Goal: Information Seeking & Learning: Learn about a topic

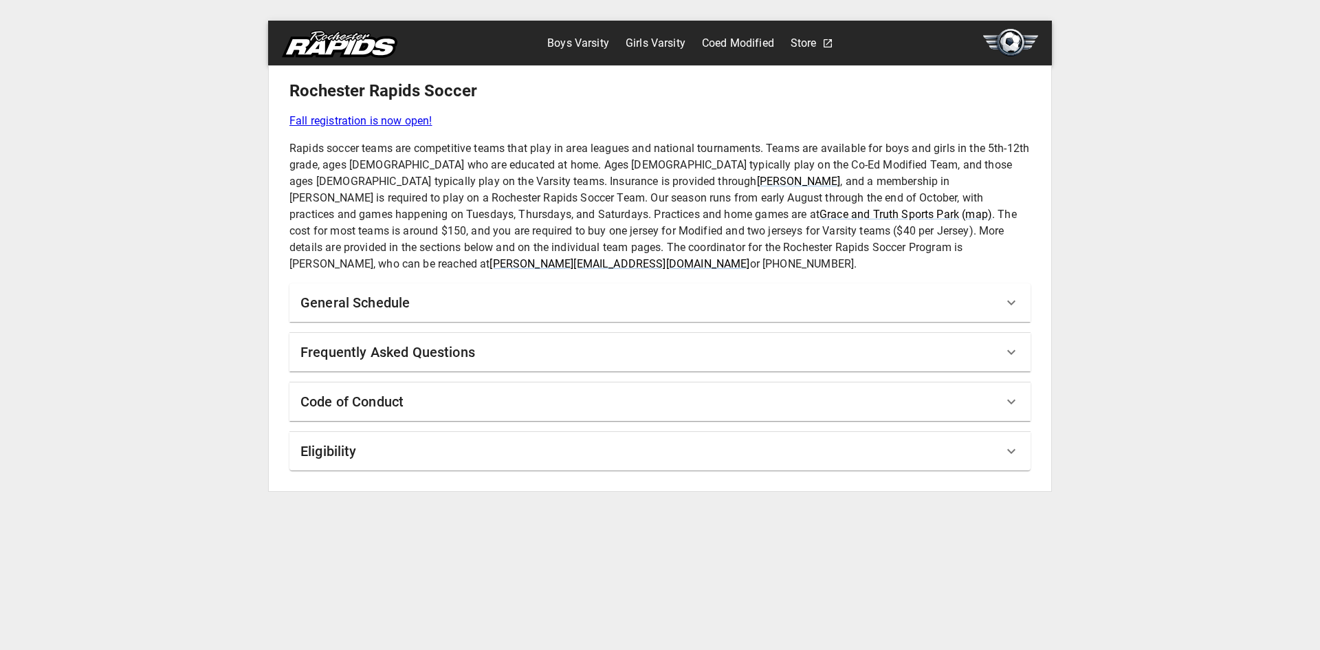
click at [728, 43] on link "Coed Modified" at bounding box center [738, 43] width 72 height 22
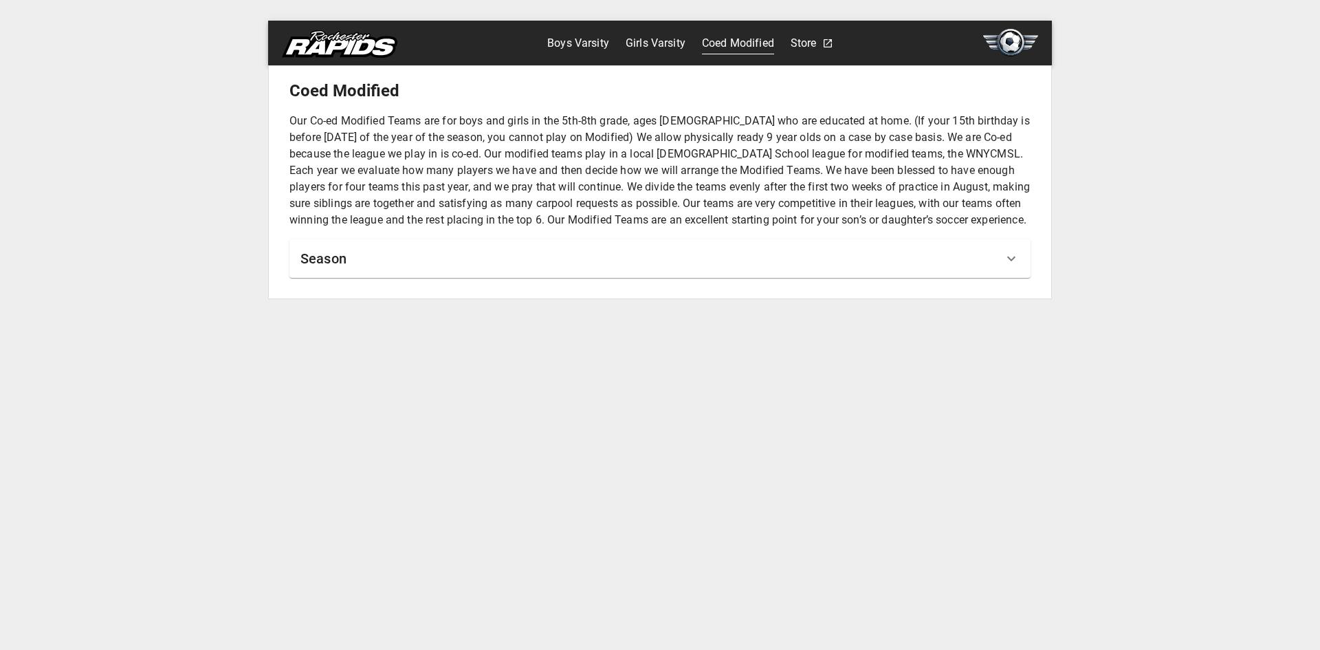
click at [587, 36] on link "Boys Varsity" at bounding box center [578, 43] width 62 height 22
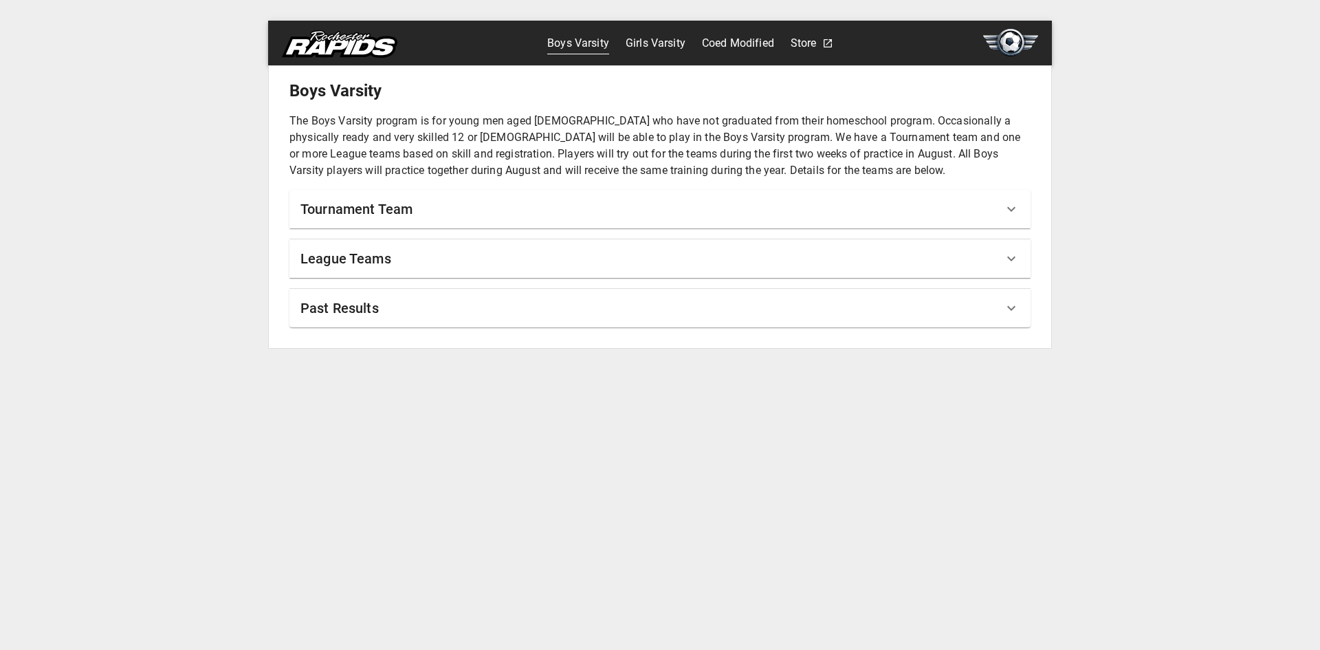
click at [680, 206] on div "Tournament Team" at bounding box center [651, 209] width 703 height 22
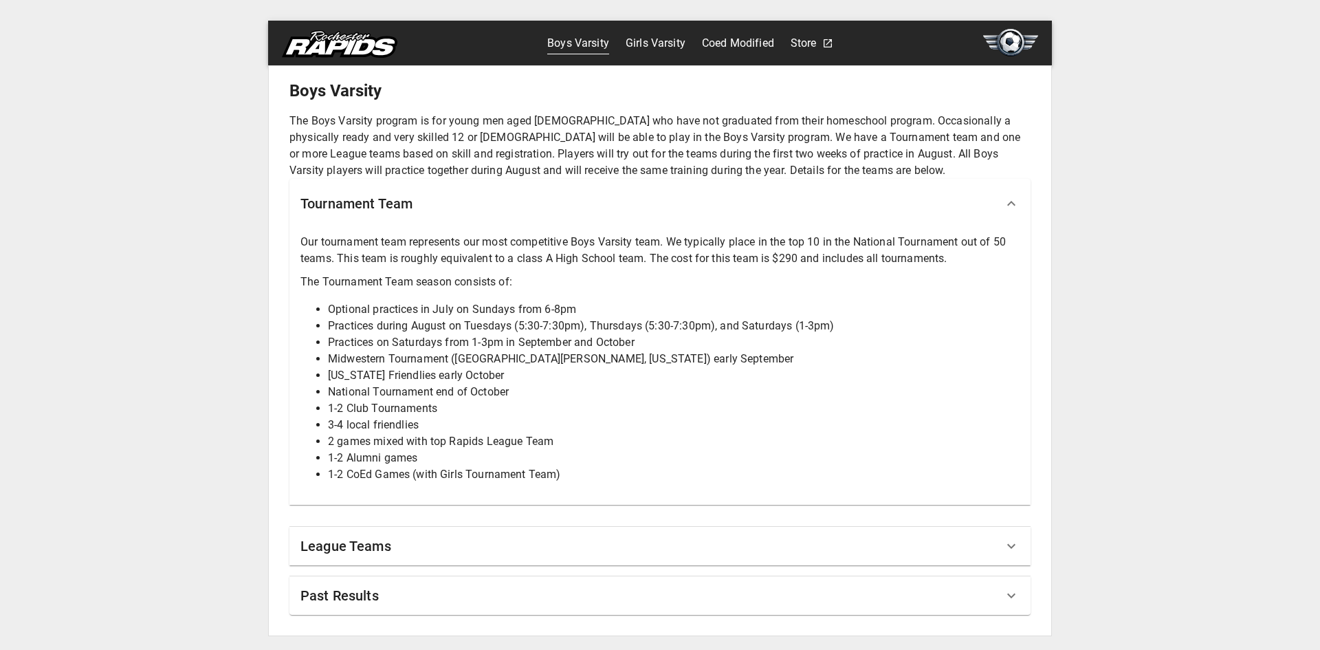
click at [708, 213] on div "Tournament Team" at bounding box center [651, 204] width 703 height 22
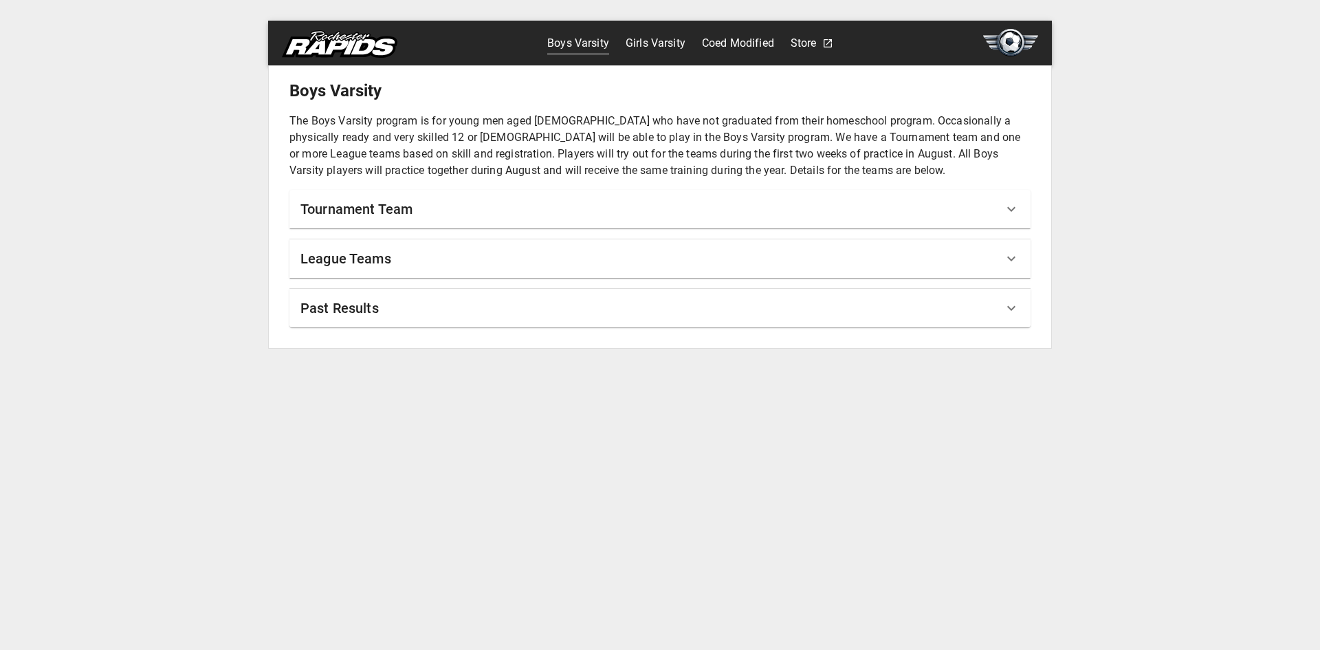
click at [525, 269] on div "League Teams" at bounding box center [651, 259] width 703 height 22
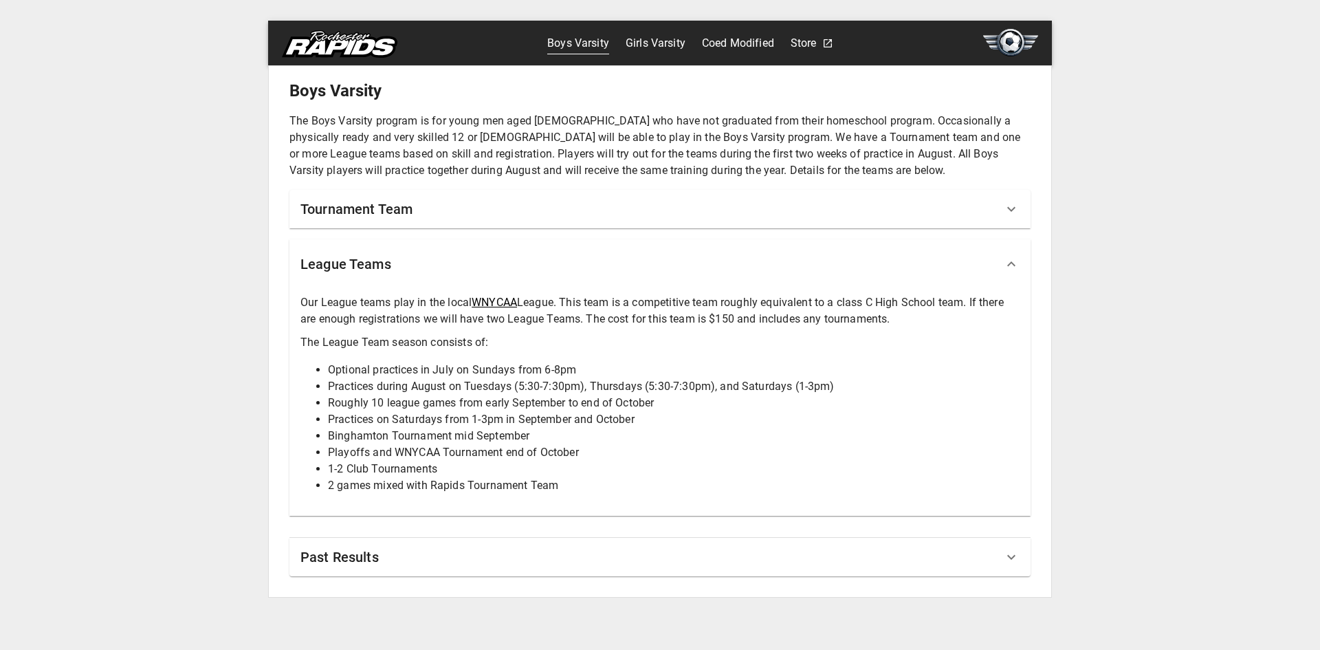
click at [507, 298] on link "WNYCAA" at bounding box center [494, 302] width 45 height 13
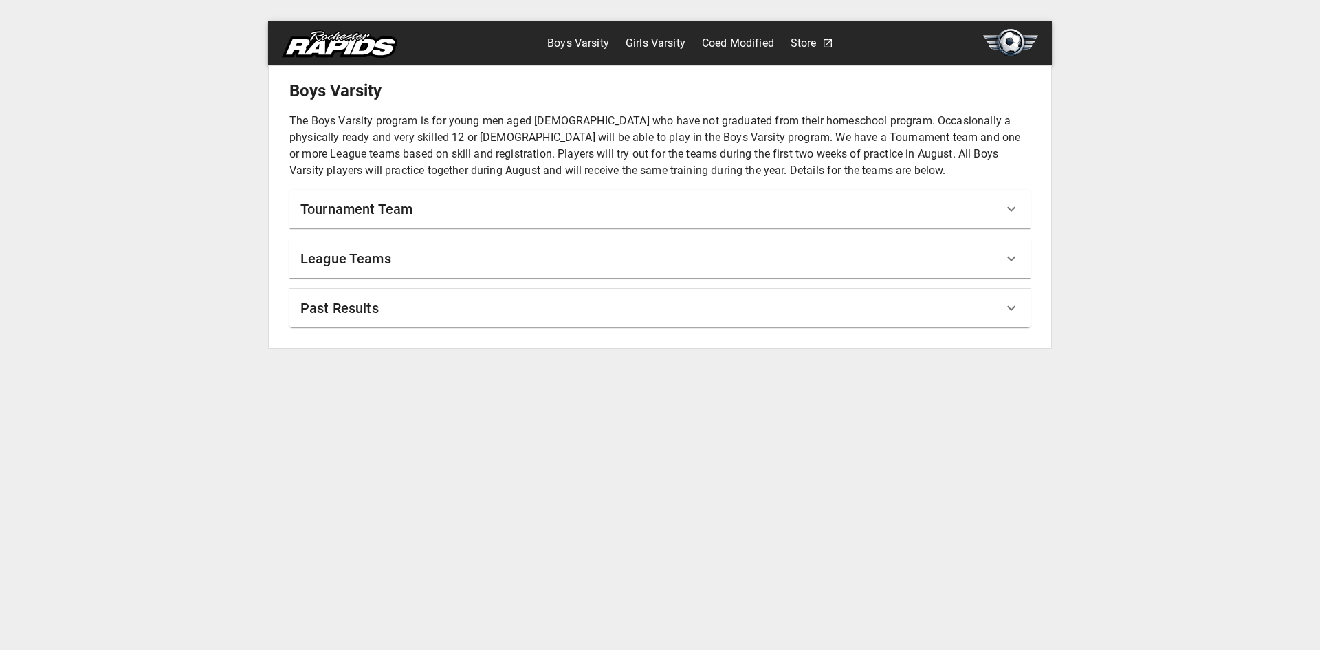
click at [421, 255] on div "League Teams" at bounding box center [651, 259] width 703 height 22
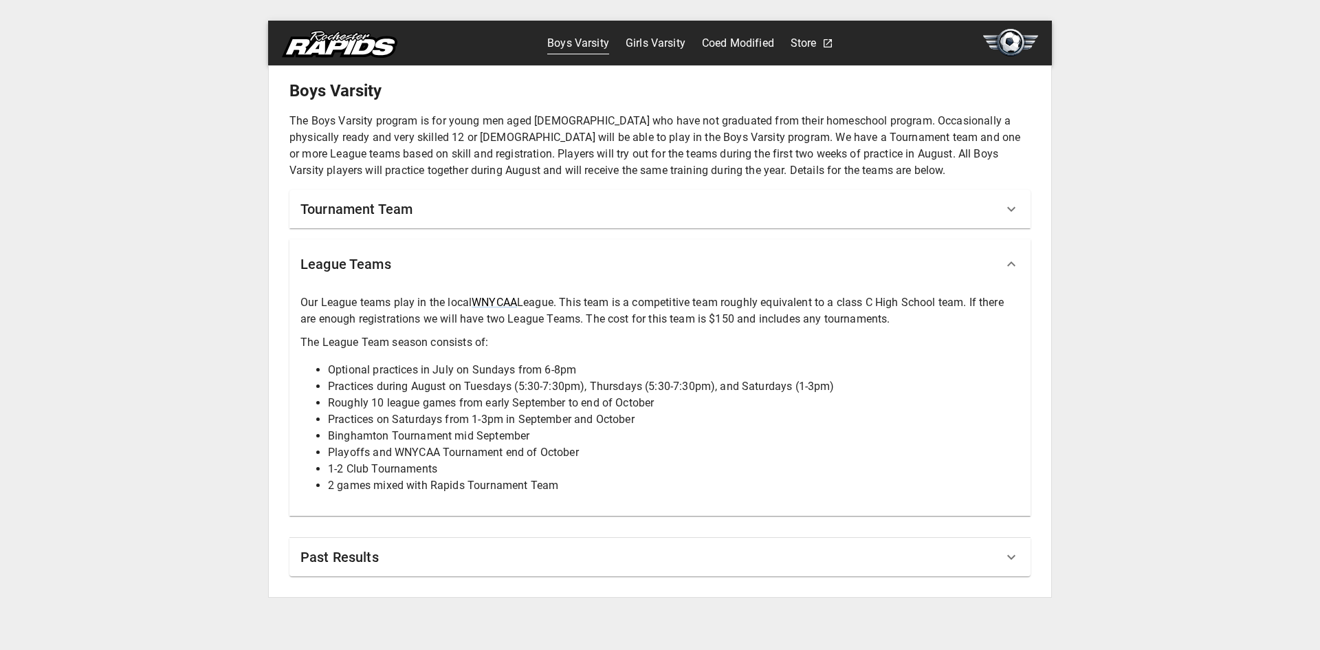
click at [501, 547] on div "Past Results" at bounding box center [651, 557] width 703 height 22
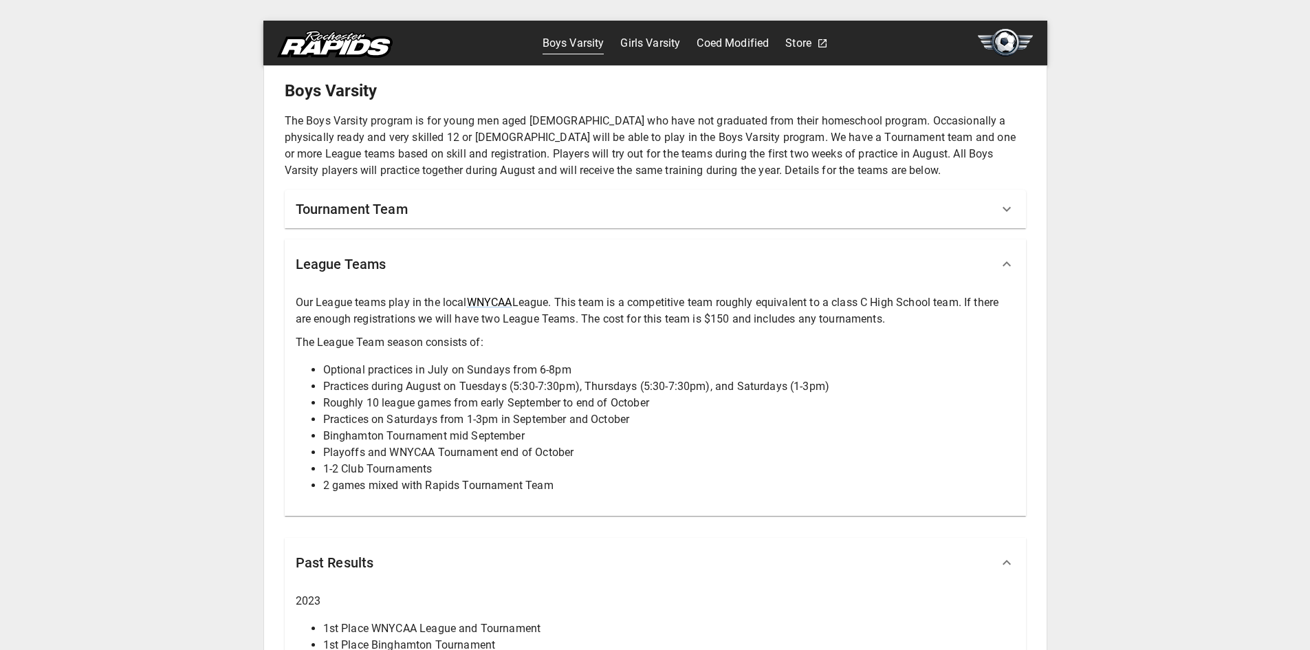
click at [630, 39] on link "Girls Varsity" at bounding box center [650, 43] width 60 height 22
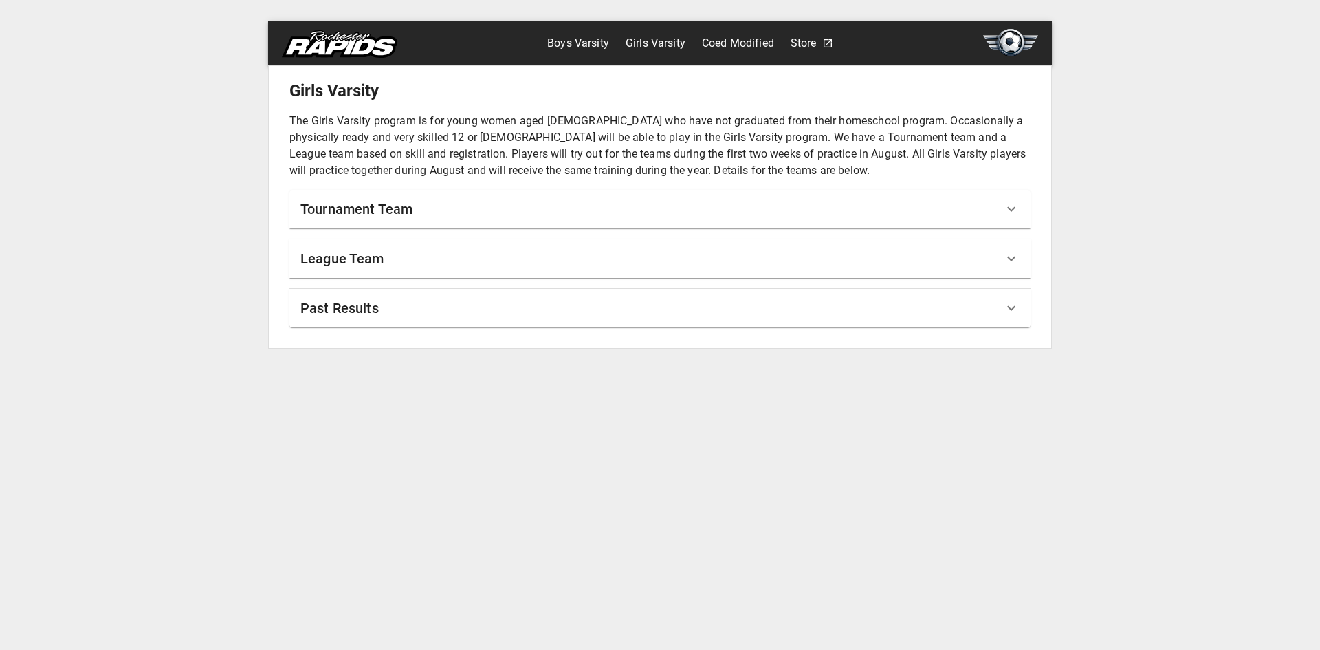
click at [540, 204] on div "Tournament Team" at bounding box center [651, 209] width 703 height 22
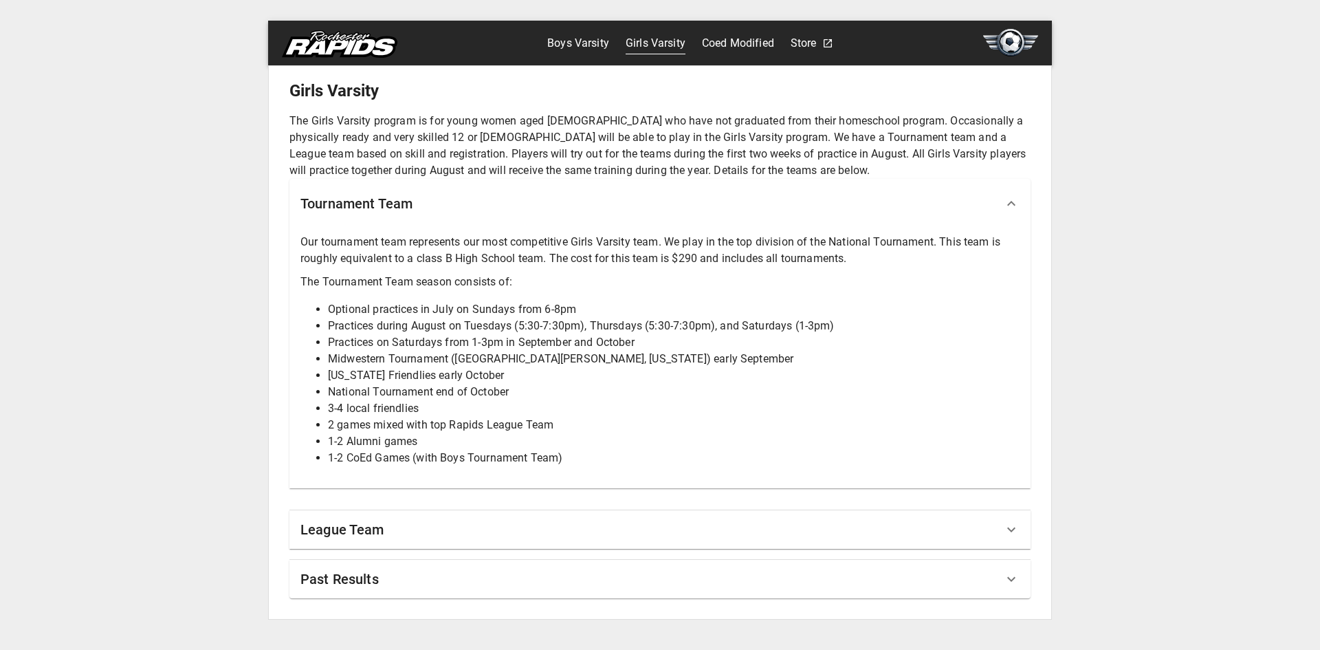
click at [540, 204] on div "Tournament Team" at bounding box center [651, 204] width 703 height 22
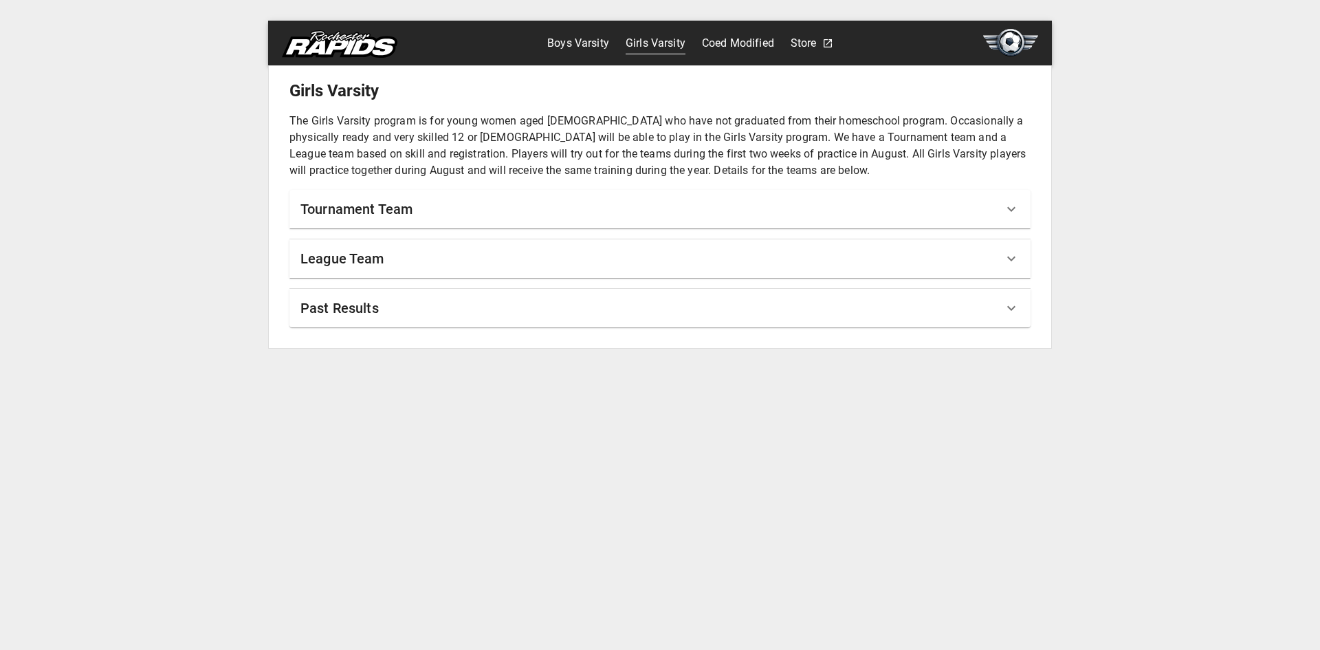
click at [435, 259] on div "League Team" at bounding box center [651, 259] width 703 height 22
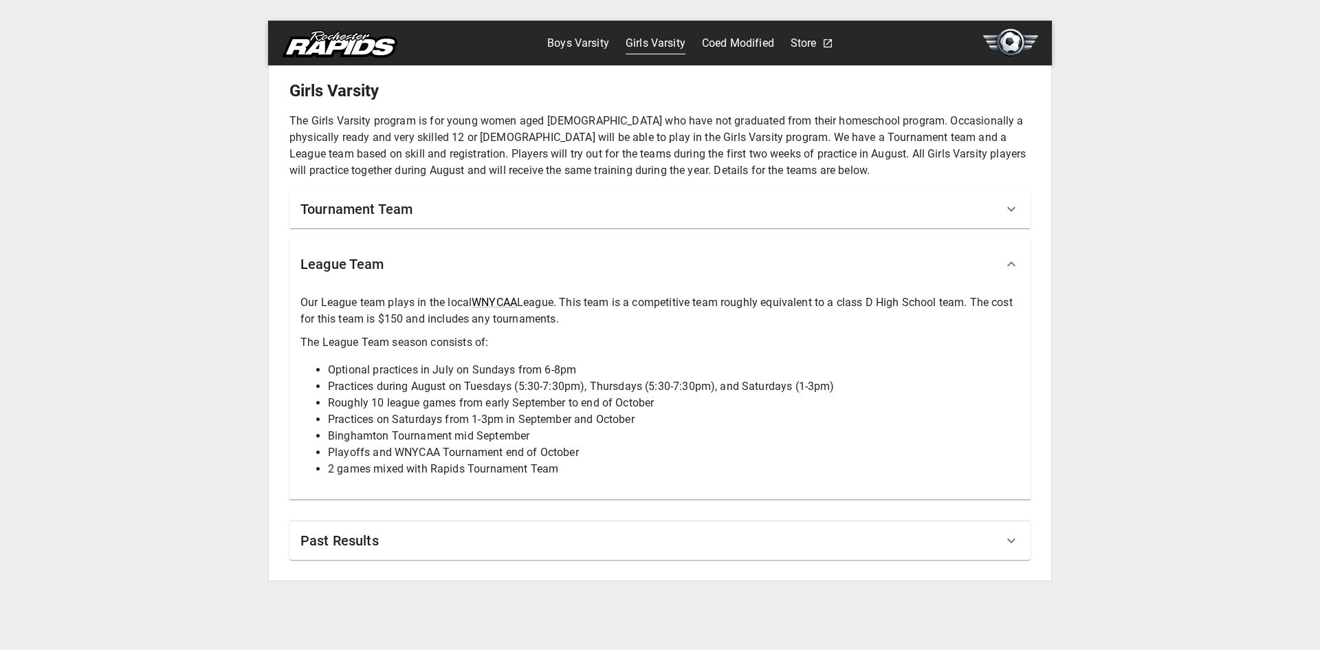
click at [452, 256] on div "League Team" at bounding box center [651, 264] width 703 height 22
